Goal: Information Seeking & Learning: Learn about a topic

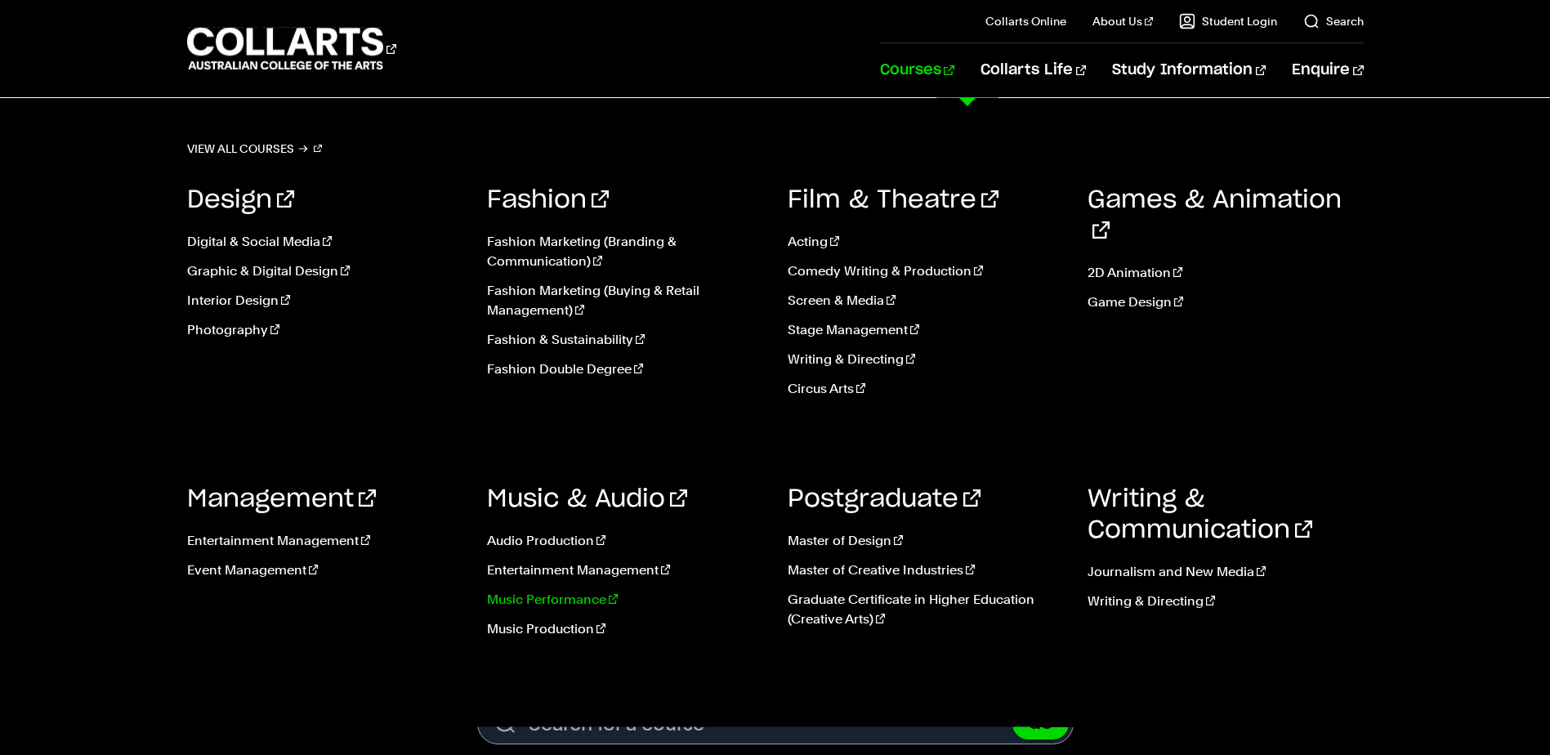
click at [581, 599] on link "Music Performance" at bounding box center [625, 600] width 276 height 20
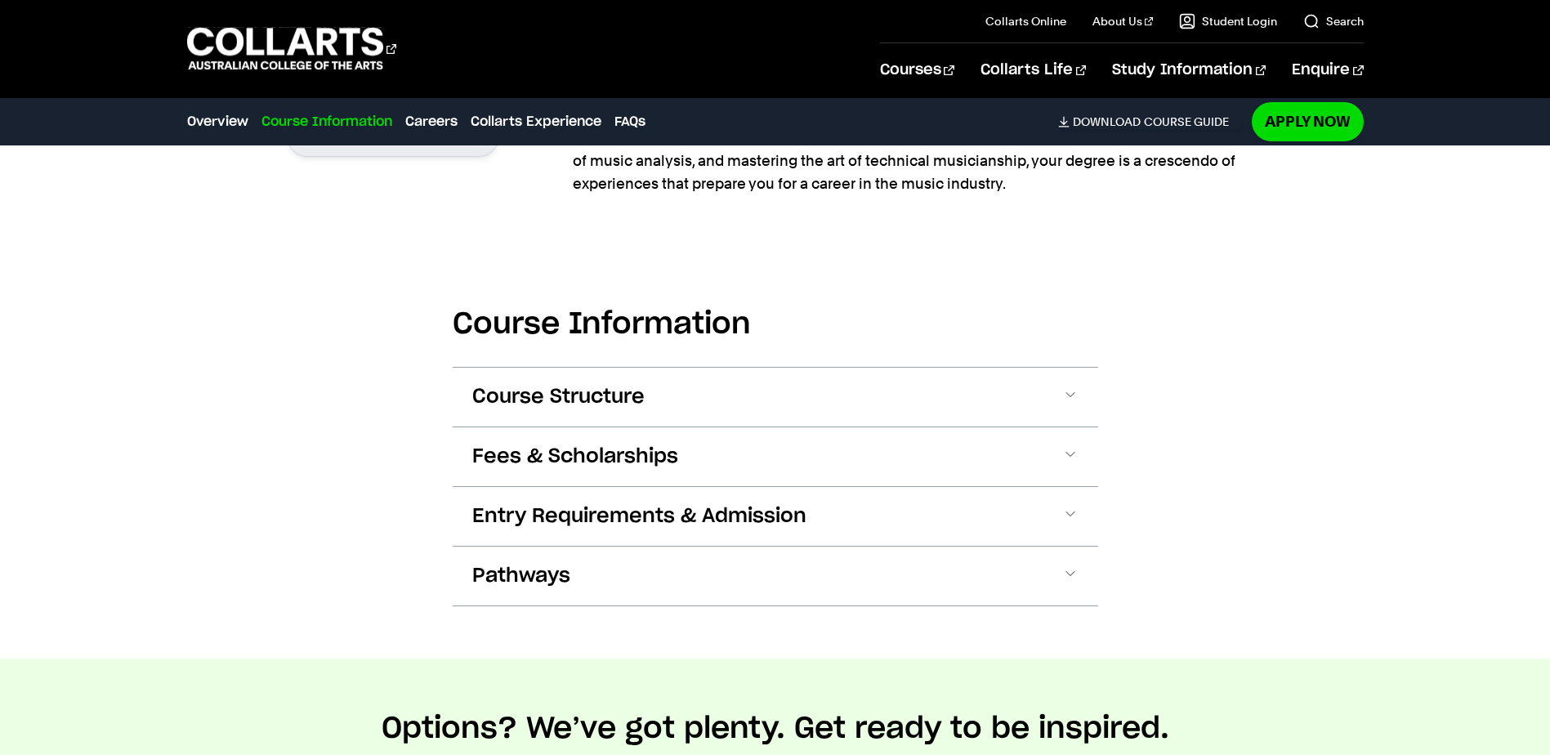
scroll to position [1389, 0]
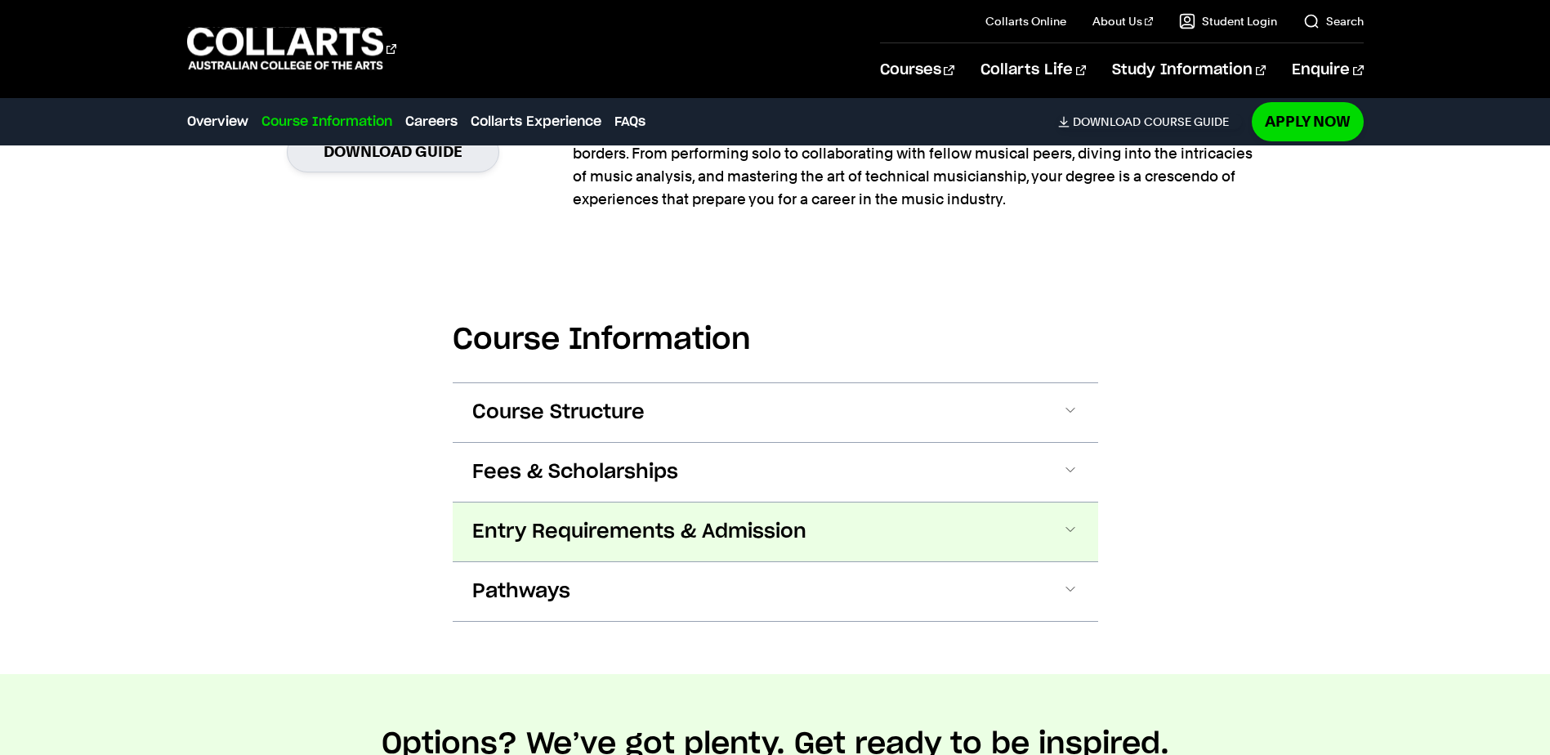
click at [649, 530] on span "Entry Requirements & Admission" at bounding box center [639, 532] width 334 height 26
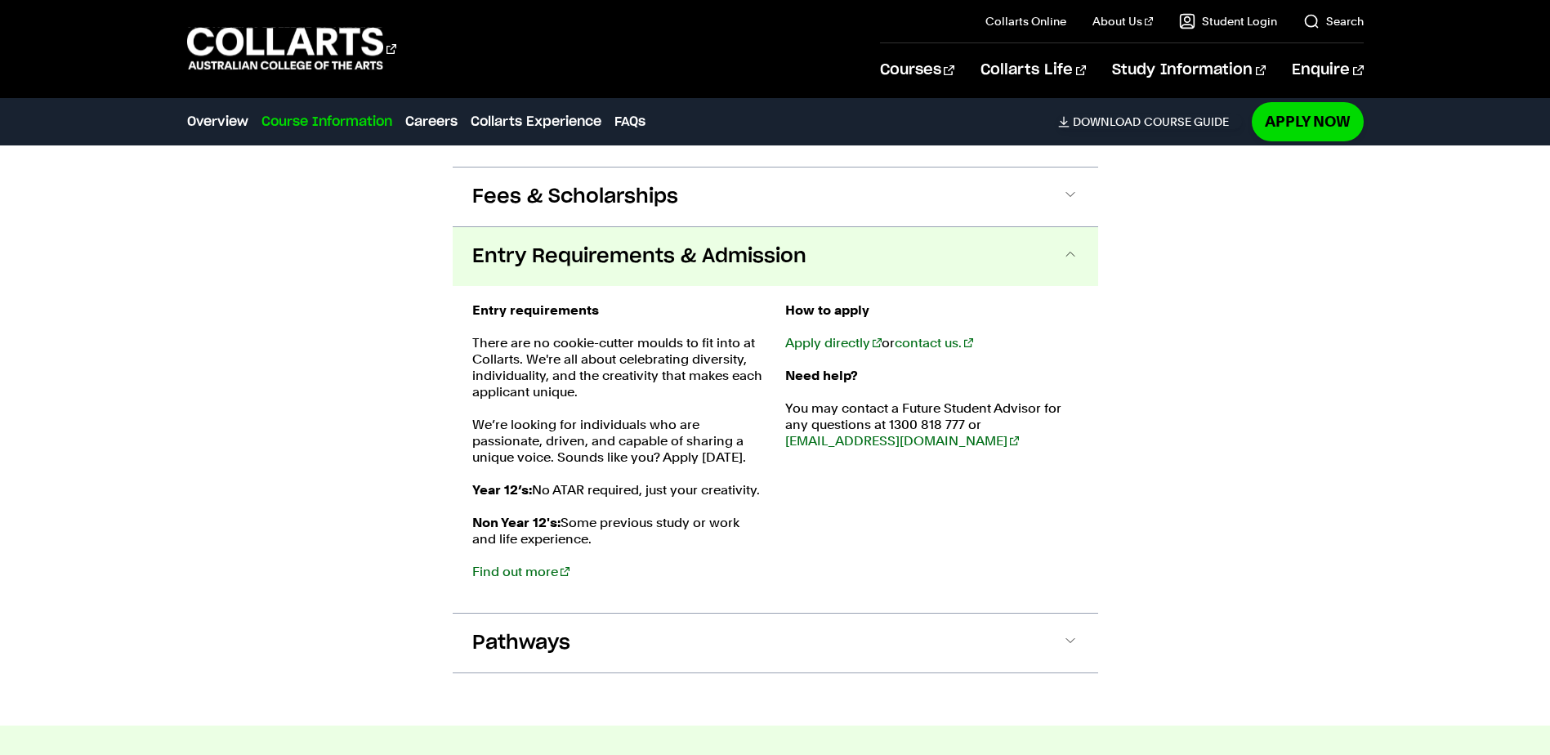
scroll to position [1745, 0]
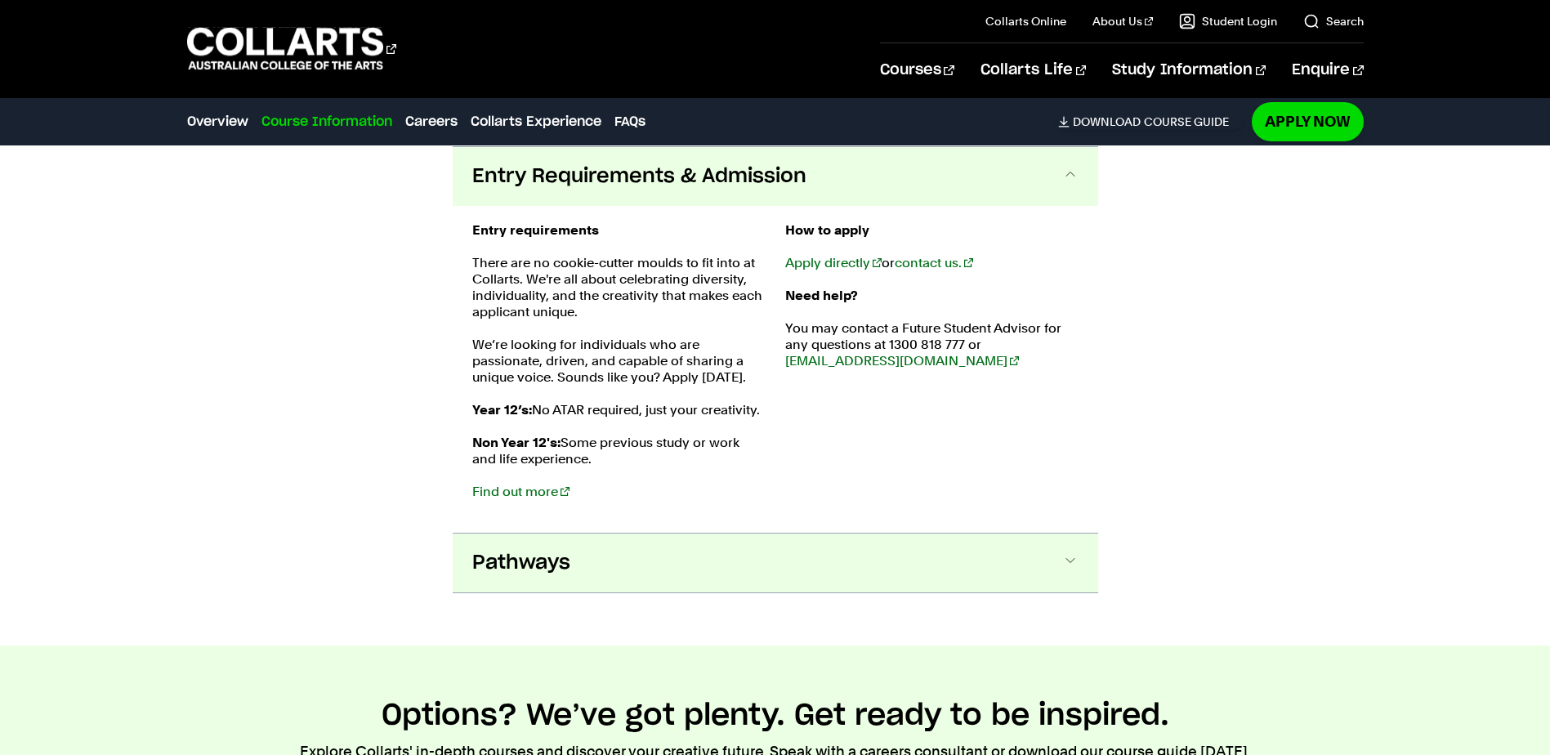
click at [680, 566] on button "Pathways" at bounding box center [776, 563] width 646 height 59
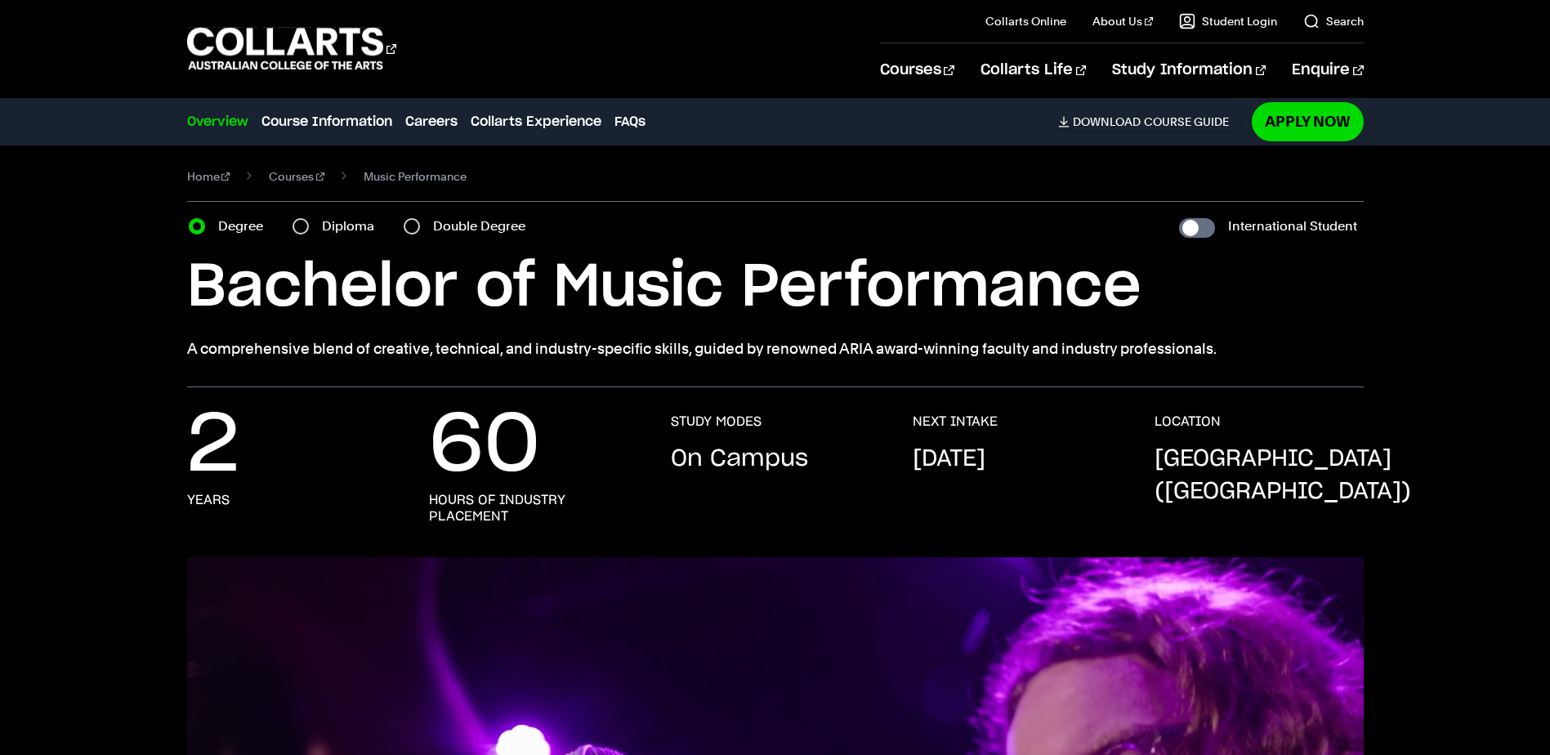
scroll to position [0, 0]
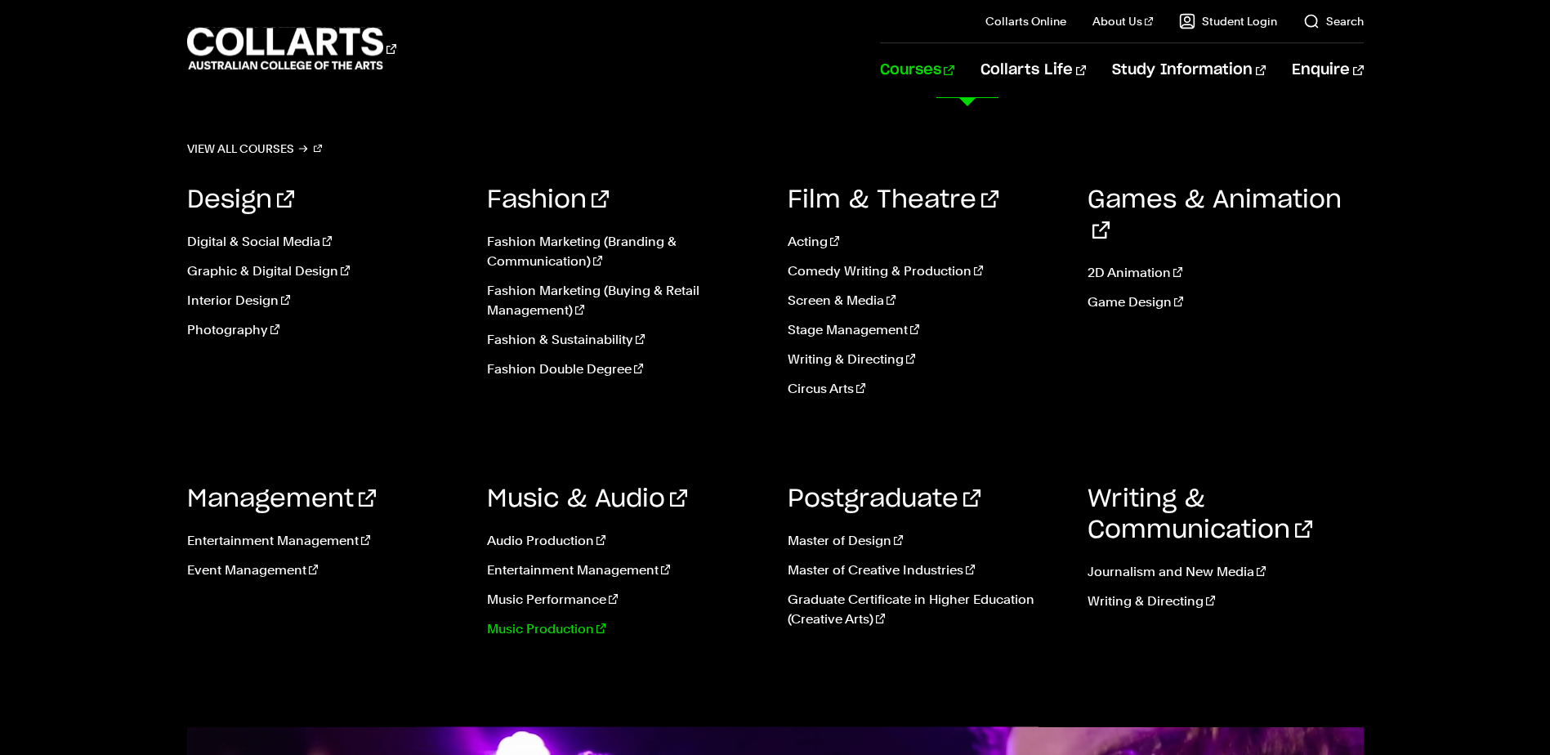
click at [566, 629] on link "Music Production" at bounding box center [625, 629] width 276 height 20
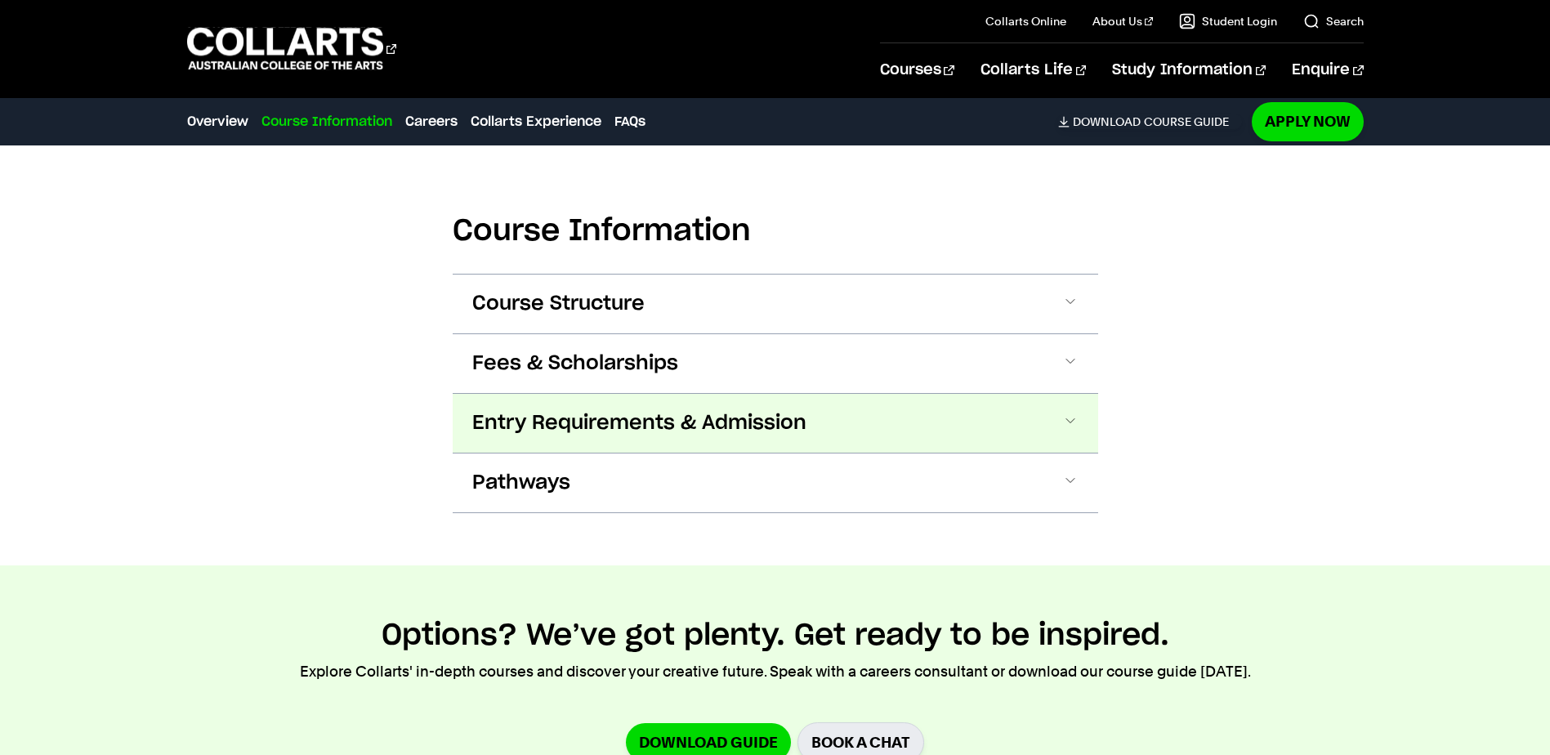
scroll to position [1961, 0]
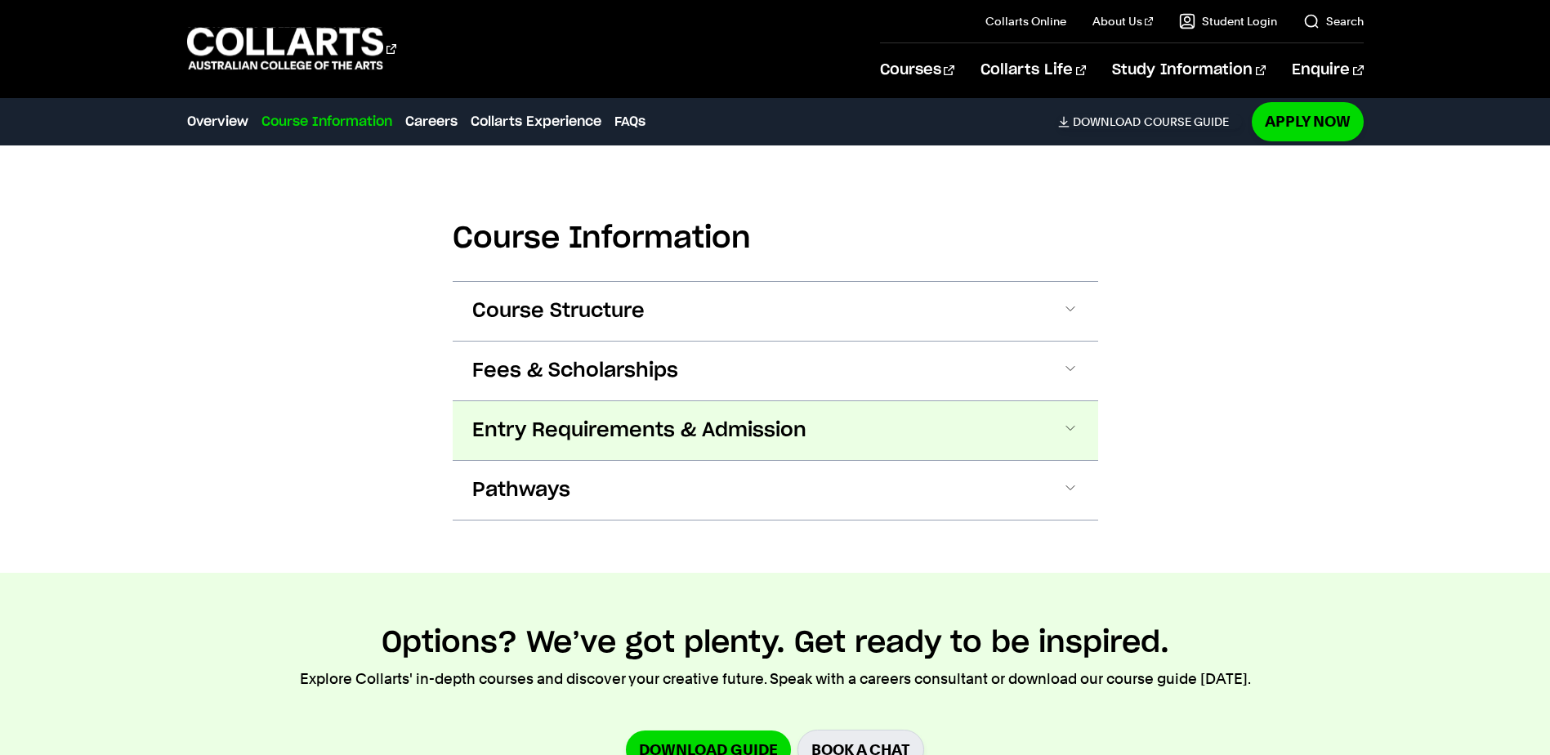
click at [649, 418] on span "Entry Requirements & Admission" at bounding box center [639, 431] width 334 height 26
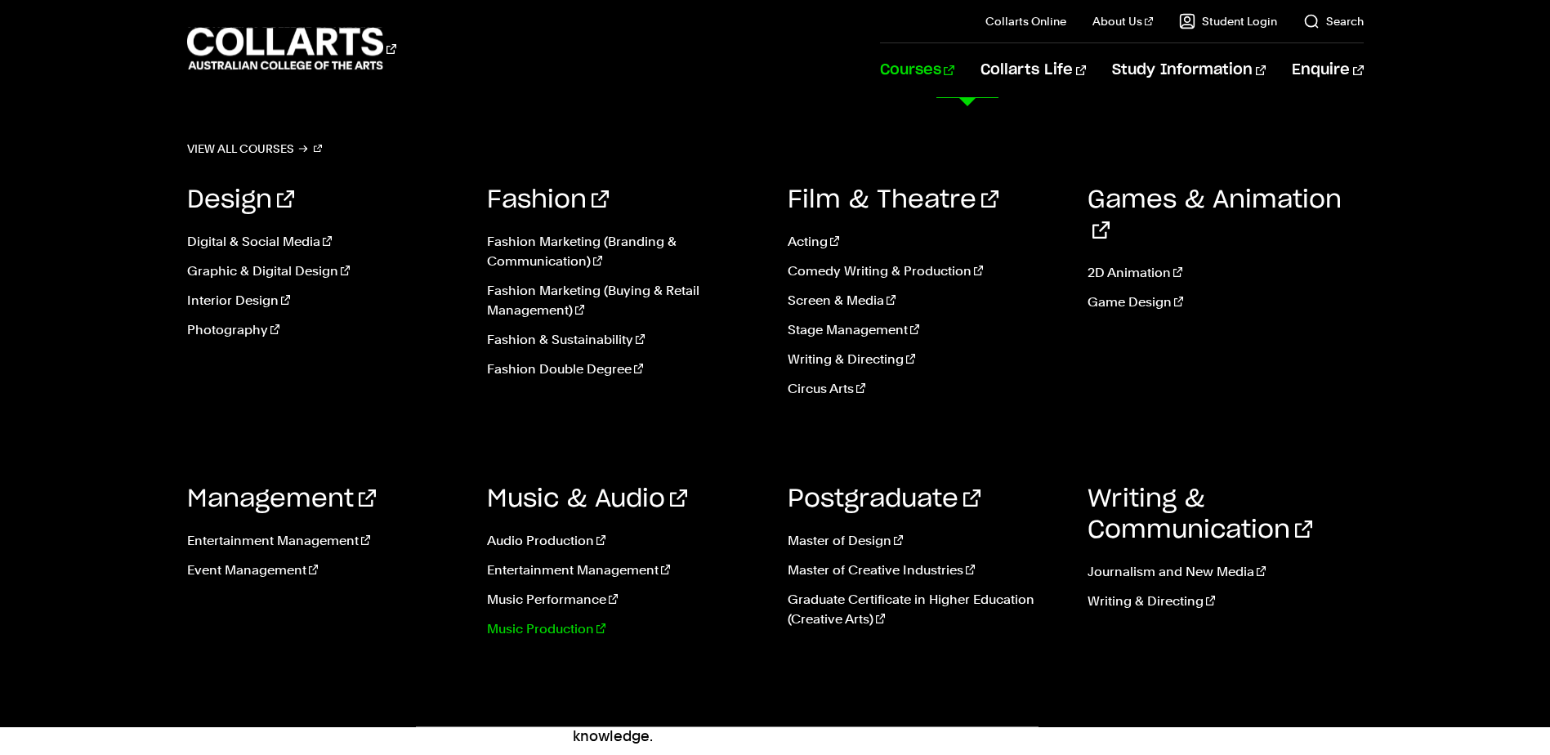
scroll to position [1294, 0]
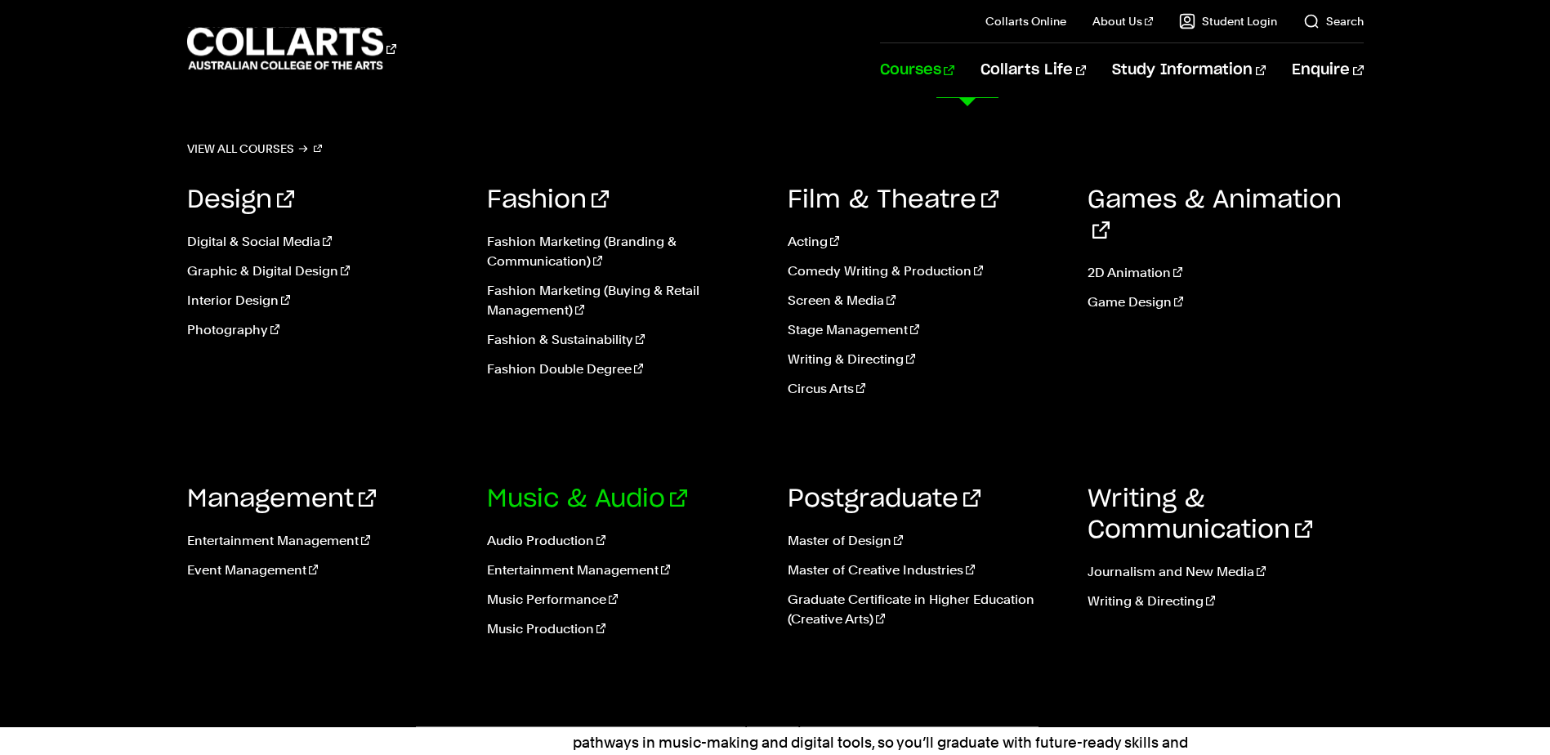
click at [530, 503] on link "Music & Audio" at bounding box center [587, 499] width 200 height 25
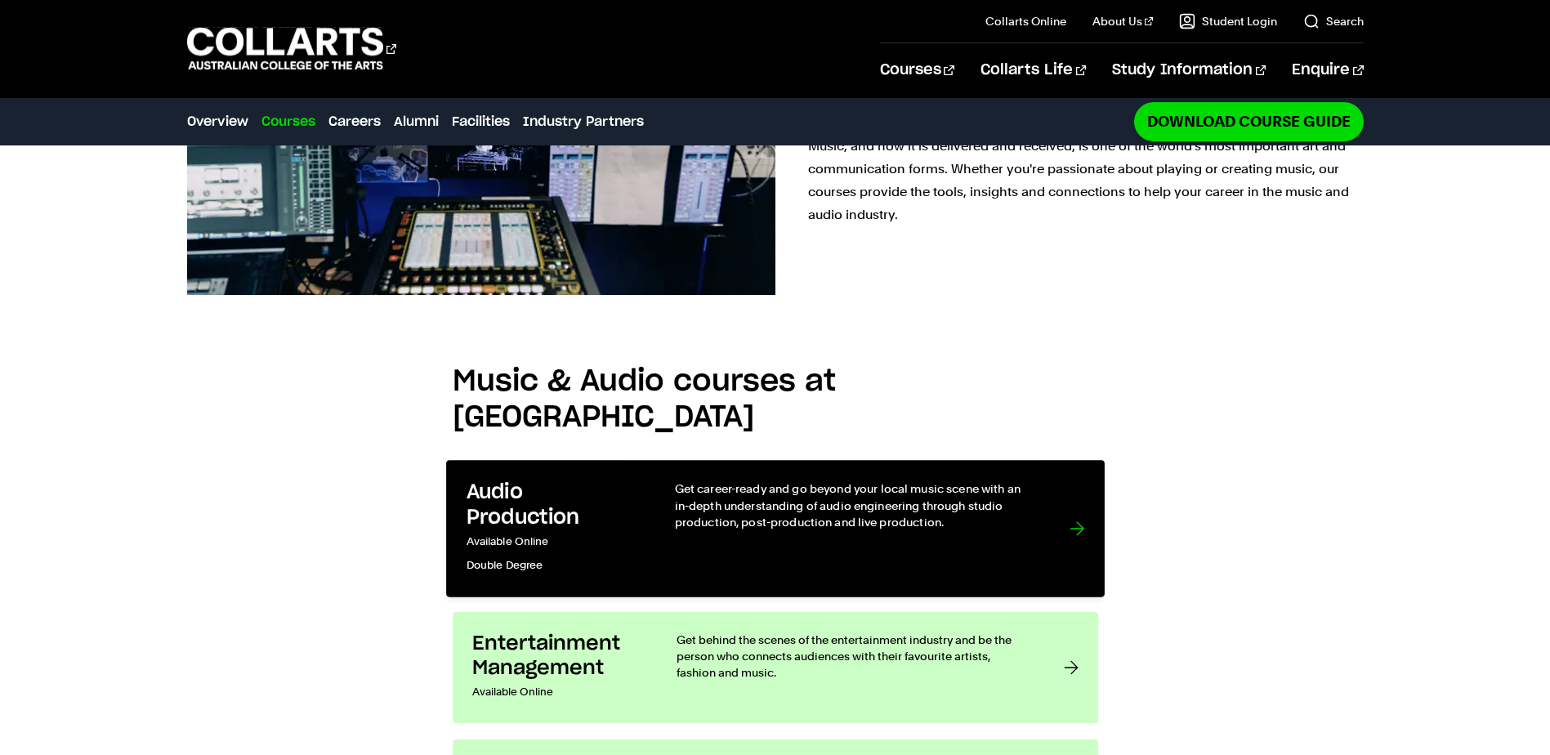
scroll to position [1308, 0]
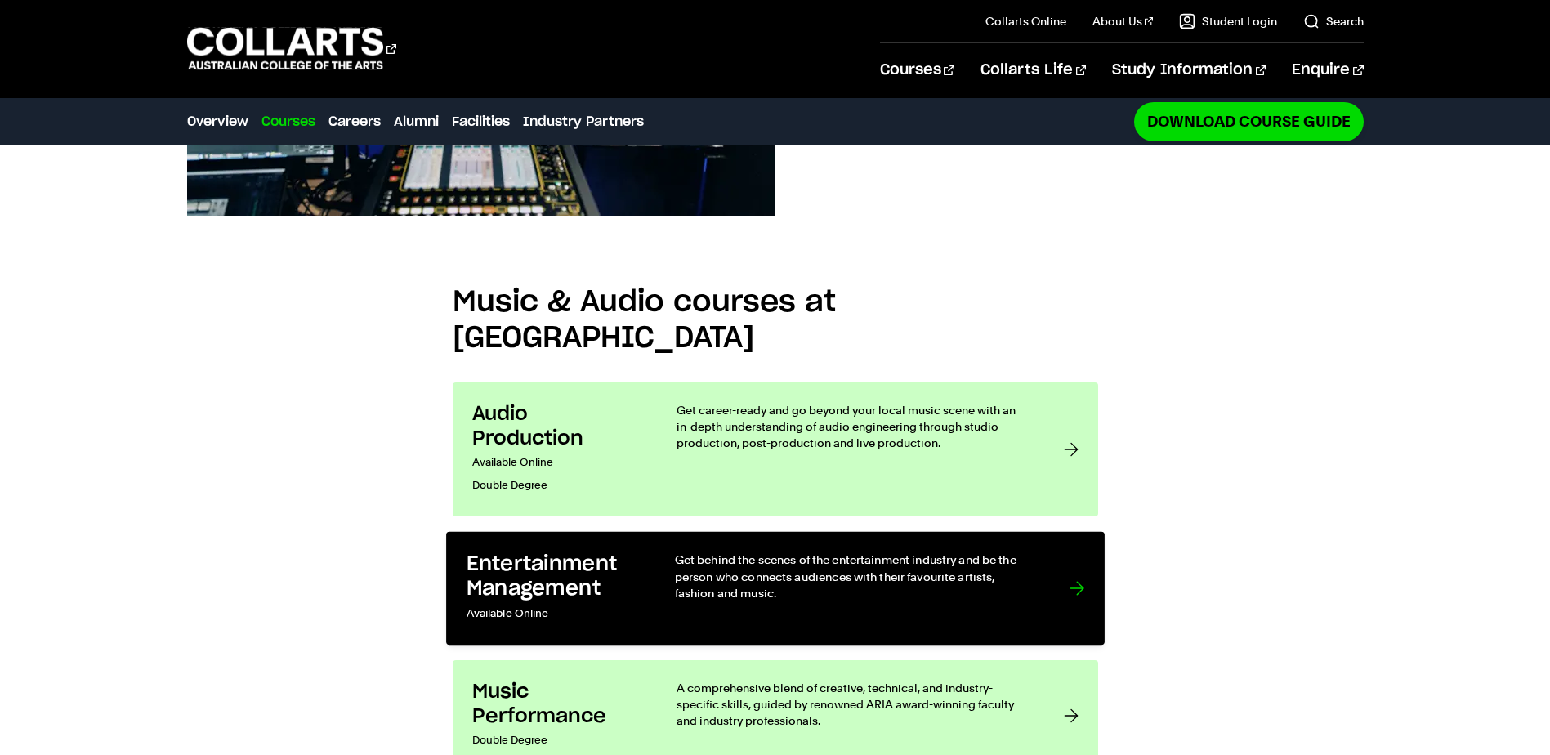
click at [1066, 531] on link "Entertainment Management Available Online Get behind the scenes of the entertai…" at bounding box center [775, 588] width 659 height 114
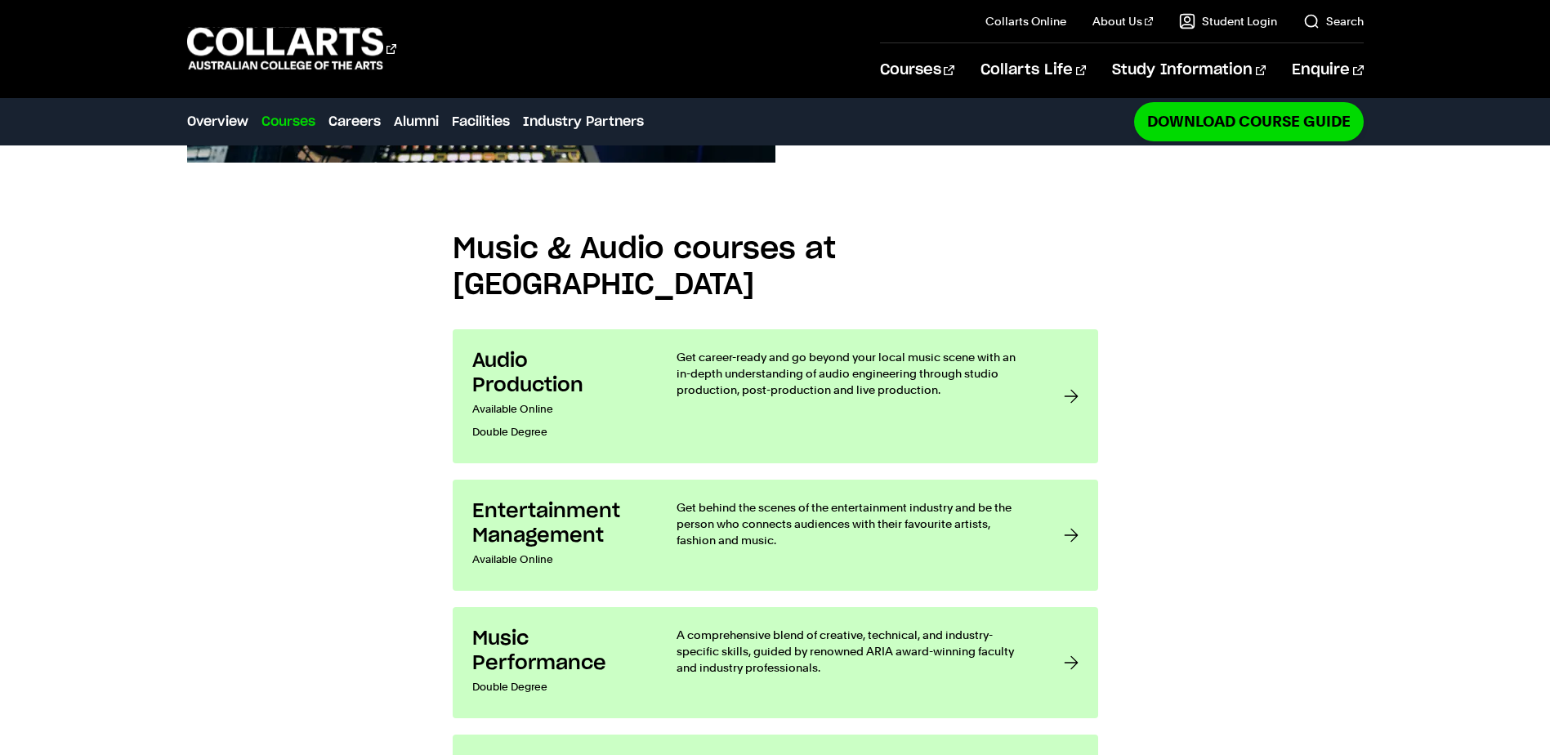
scroll to position [1389, 0]
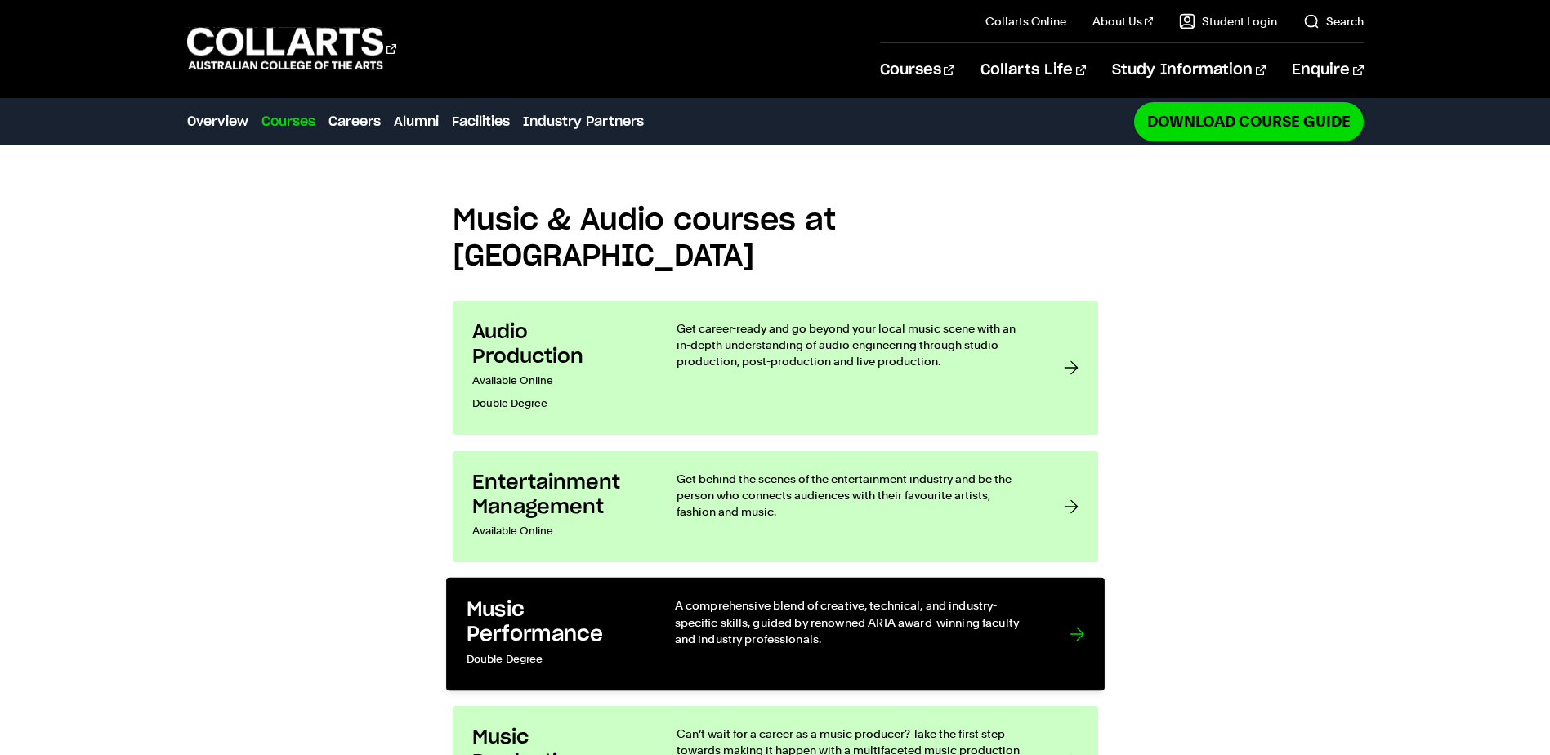
click at [718, 597] on div "A comprehensive blend of creative, technical, and industry-specific skills, gui…" at bounding box center [855, 634] width 362 height 74
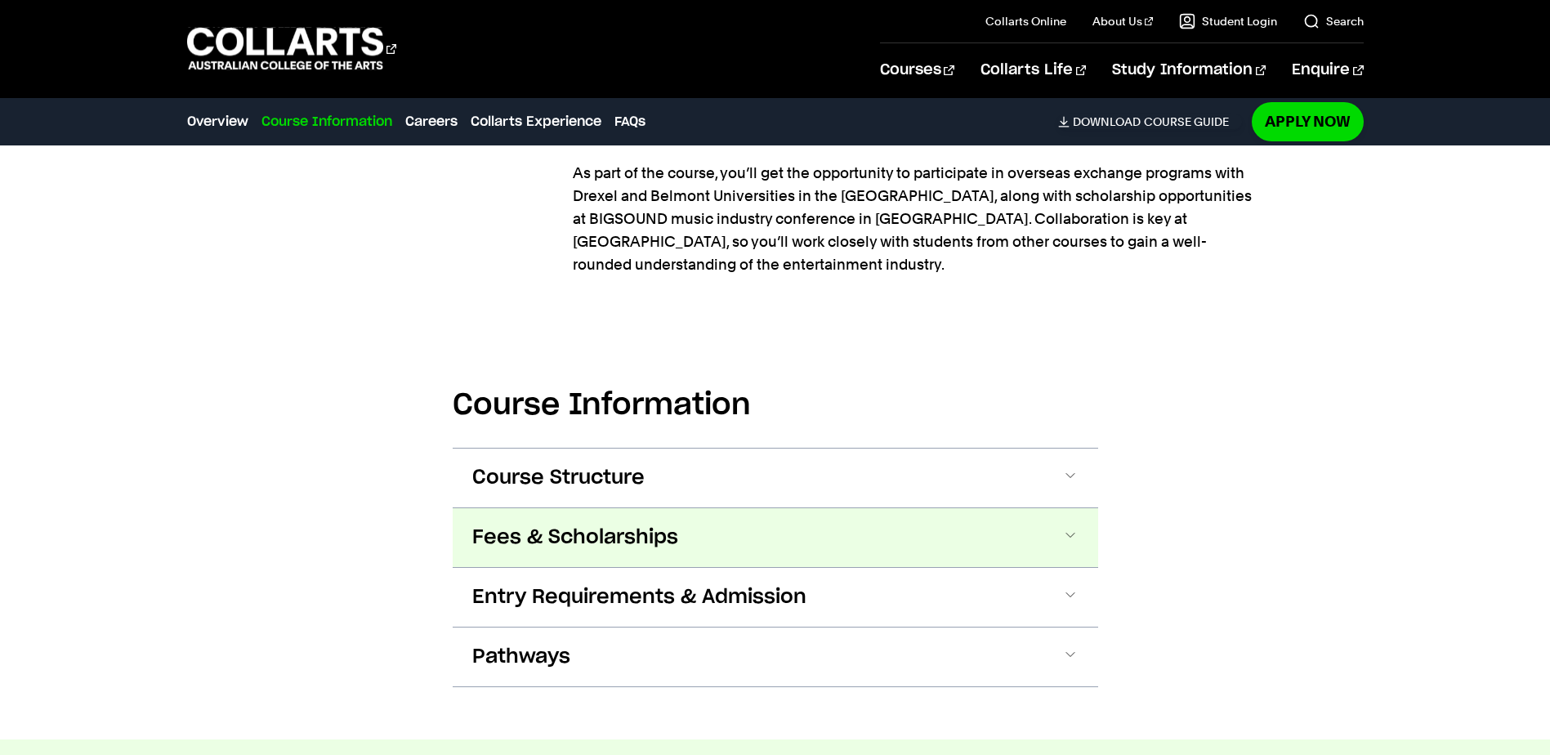
scroll to position [2043, 0]
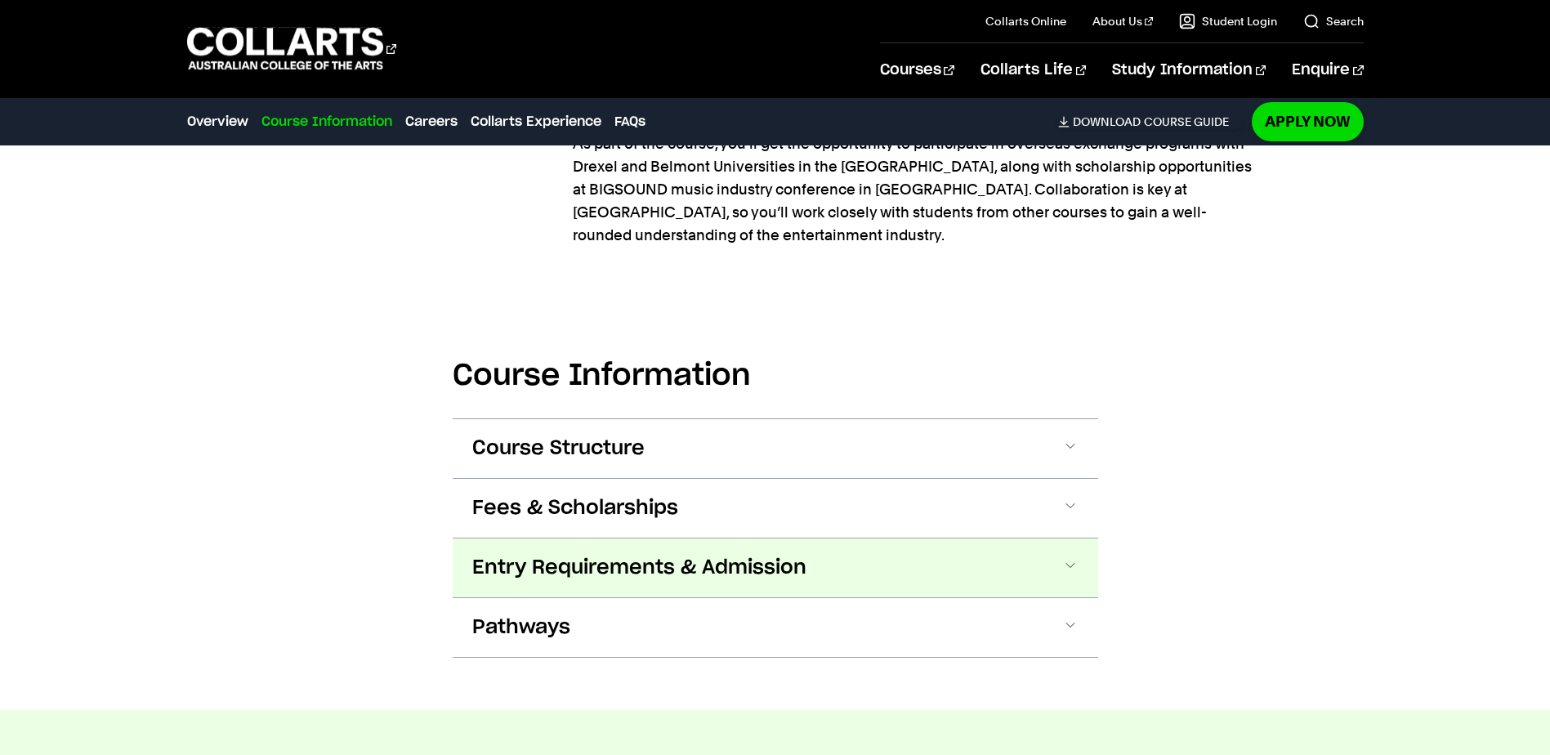
click at [628, 555] on span "Entry Requirements & Admission" at bounding box center [639, 568] width 334 height 26
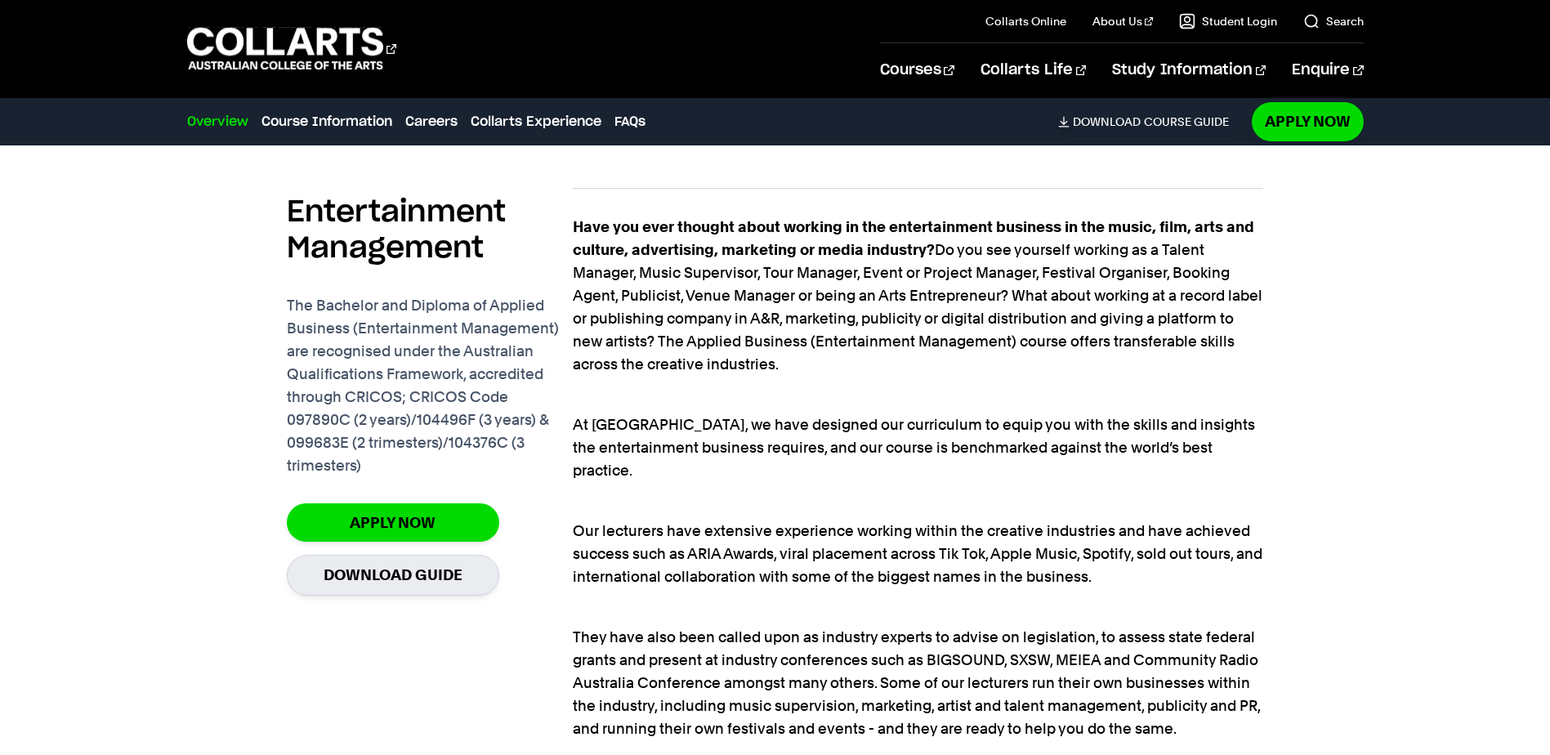
scroll to position [754, 0]
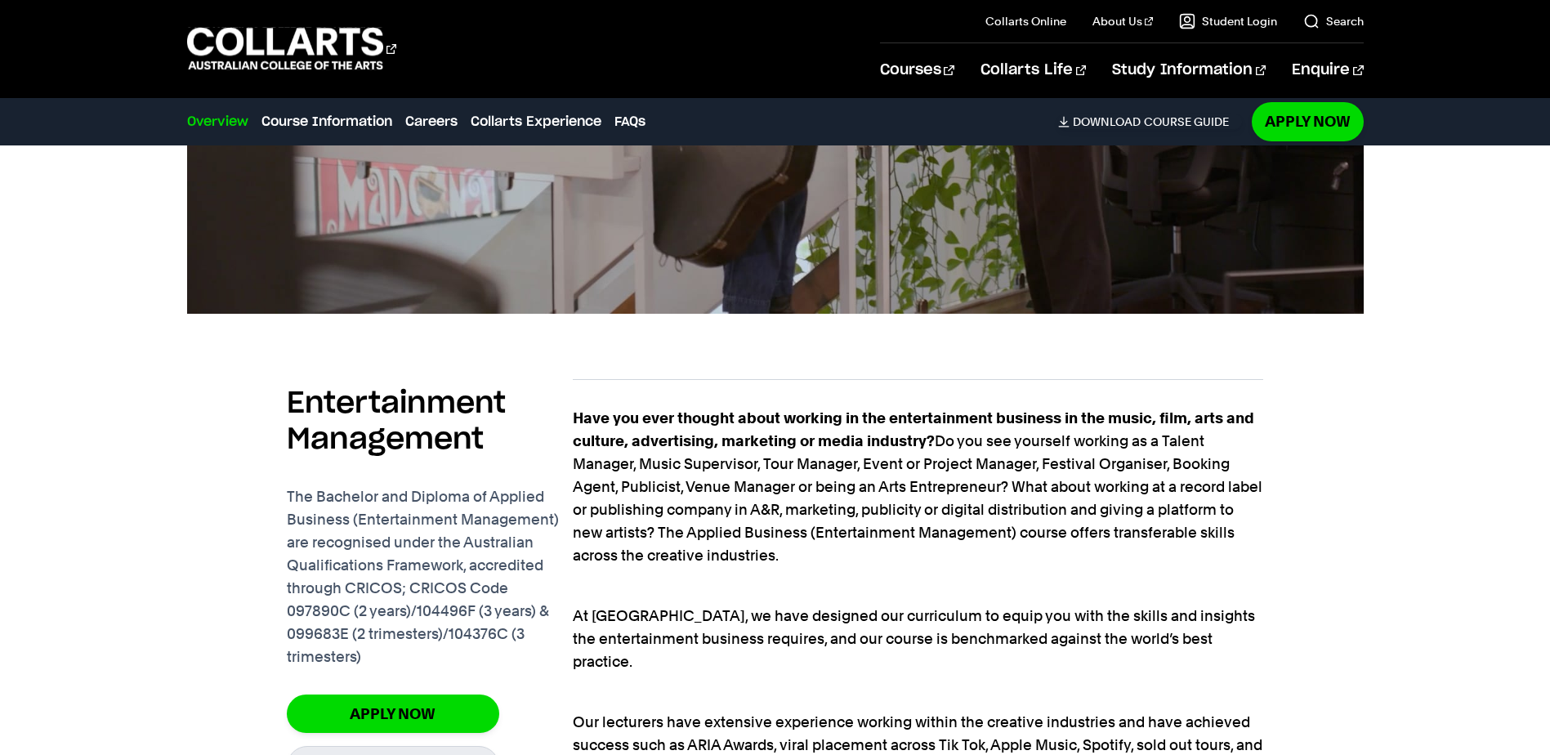
scroll to position [654, 0]
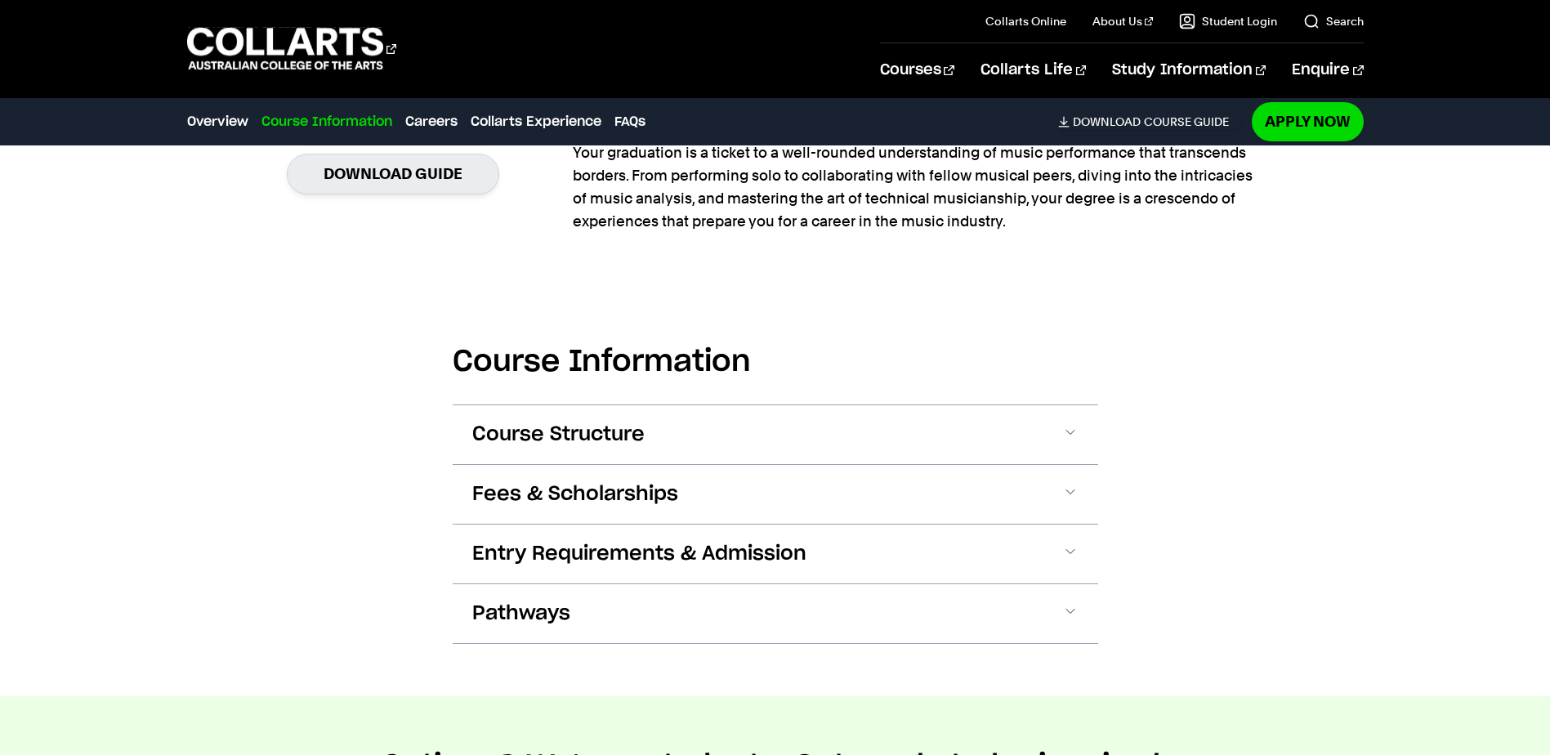
scroll to position [1389, 0]
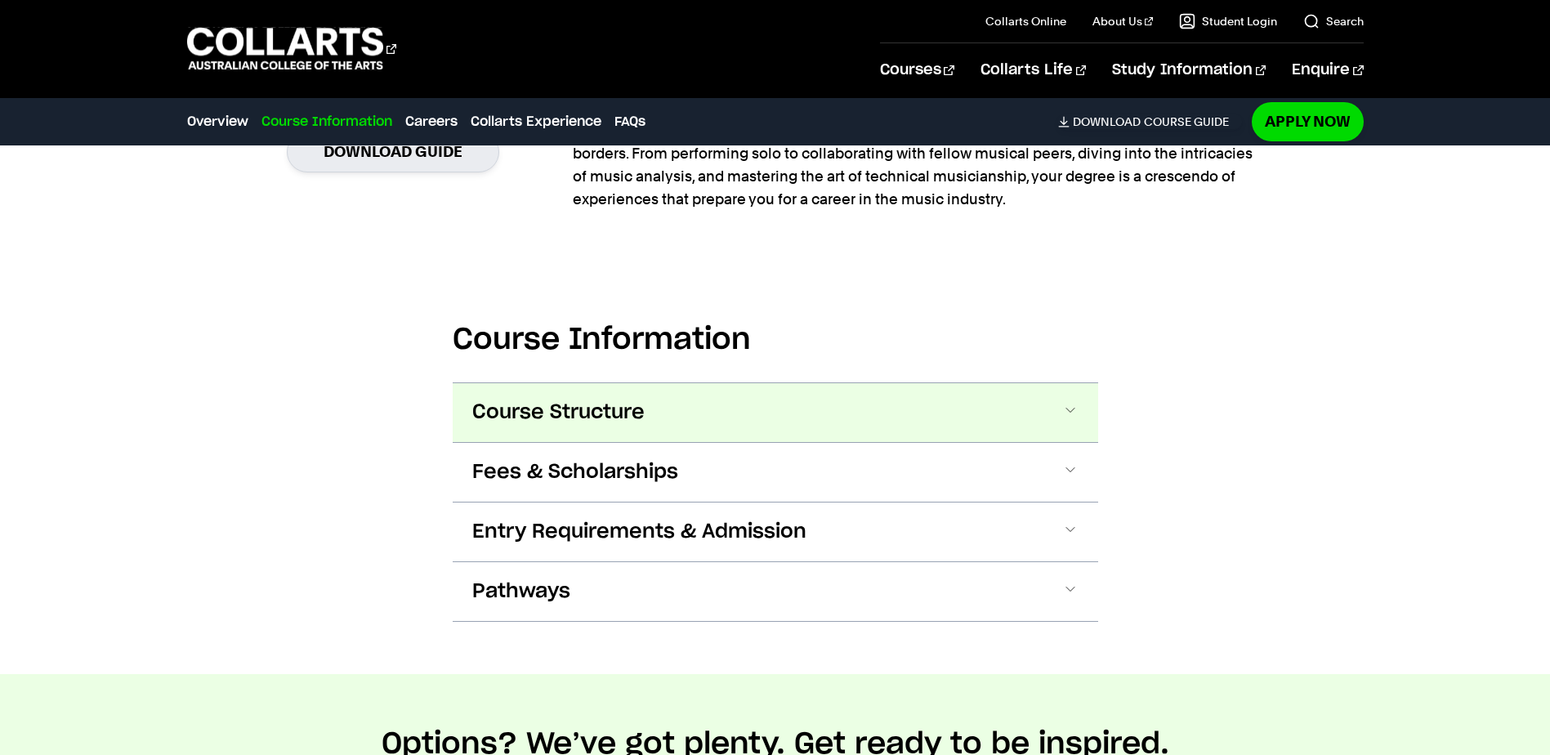
click at [607, 407] on span "Course Structure" at bounding box center [558, 413] width 172 height 26
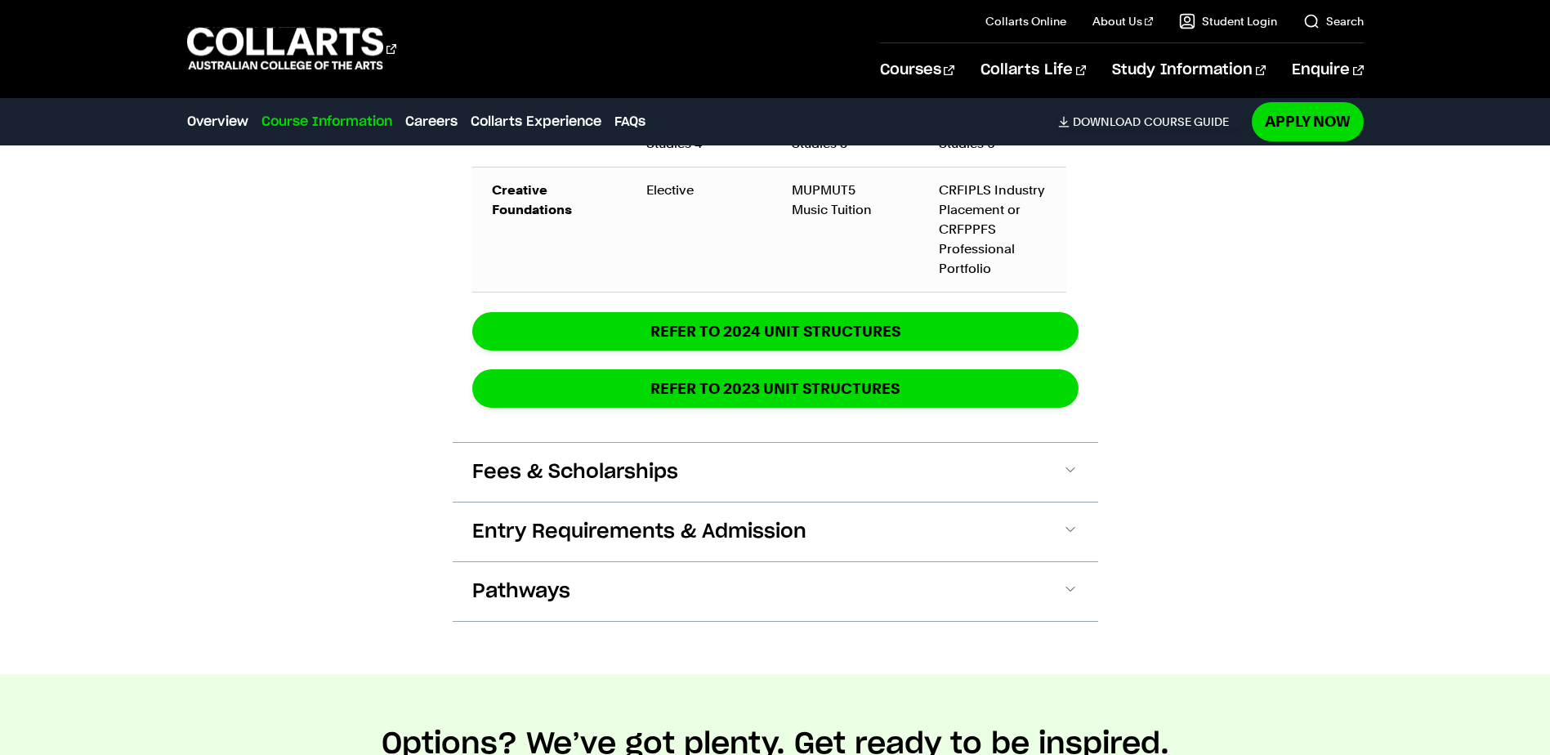
scroll to position [2688, 0]
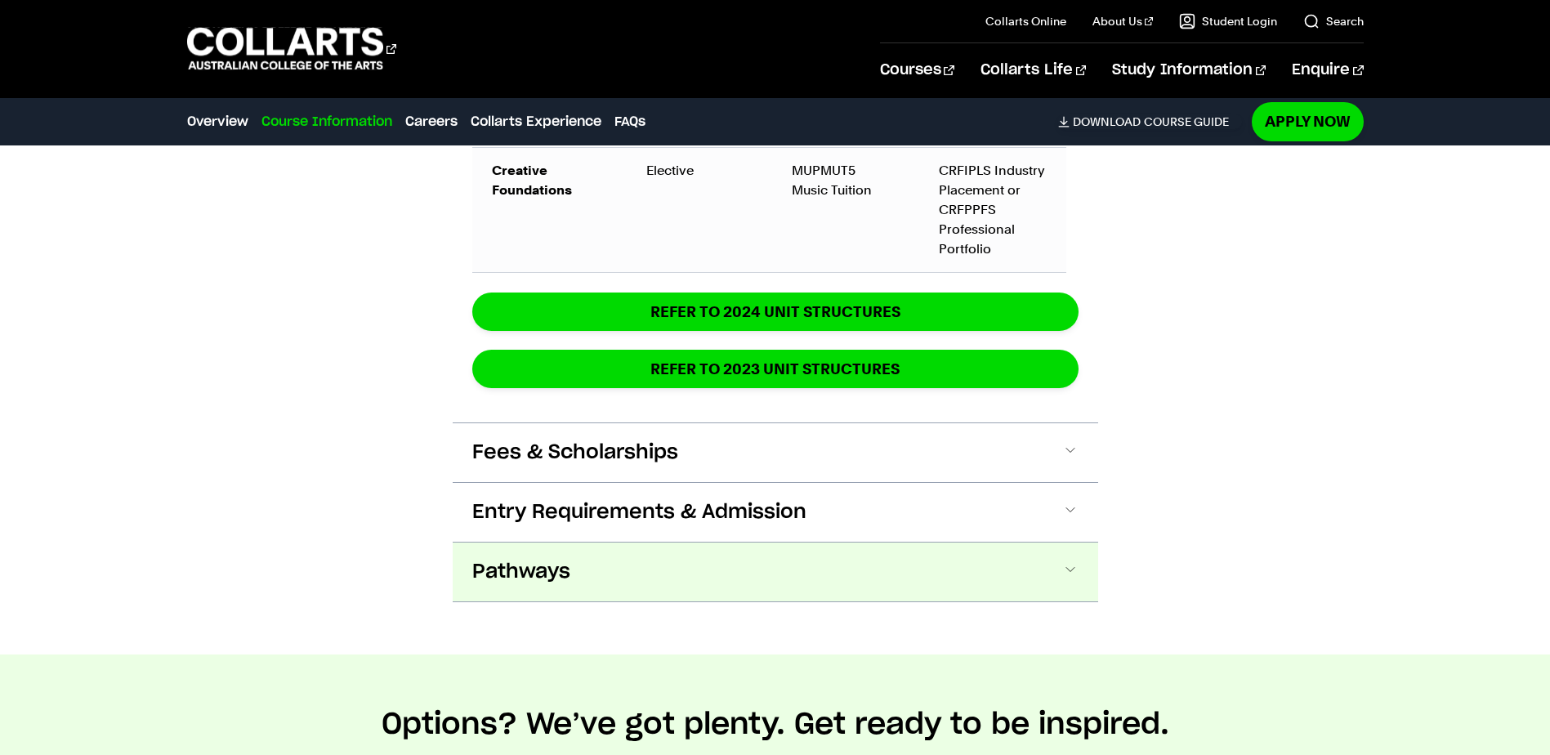
click at [561, 575] on span "Pathways" at bounding box center [521, 572] width 98 height 26
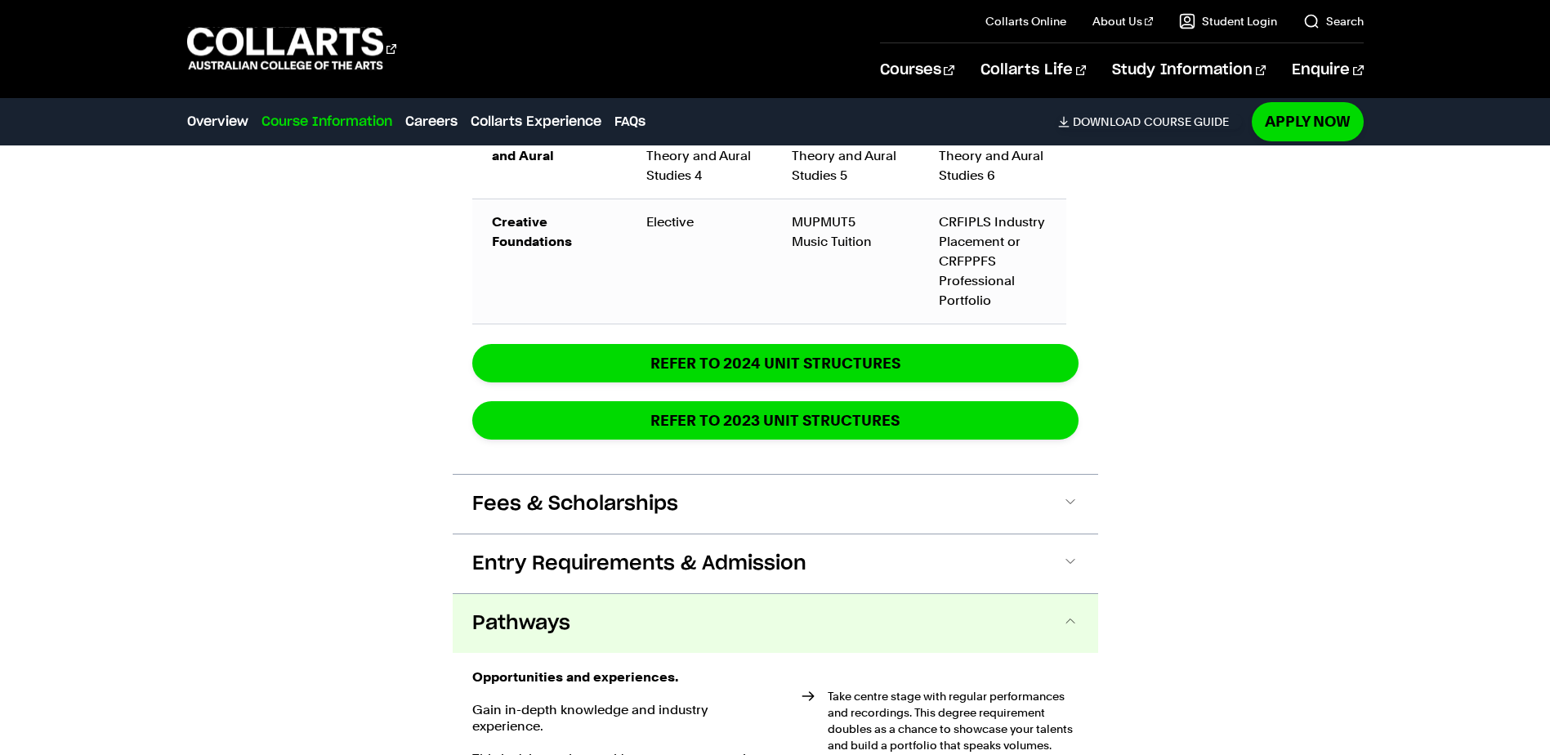
scroll to position [2184, 0]
